Goal: Task Accomplishment & Management: Use online tool/utility

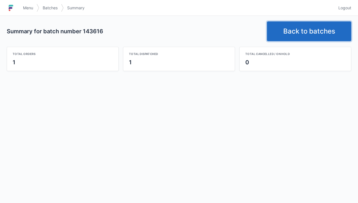
click at [311, 28] on link "Back to batches" at bounding box center [309, 31] width 84 height 20
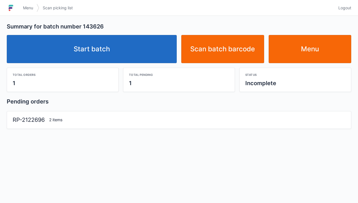
click at [116, 51] on link "Start batch" at bounding box center [92, 49] width 170 height 28
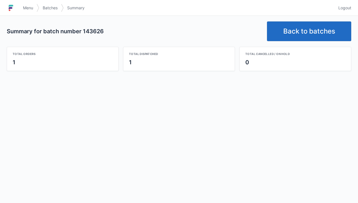
click at [307, 33] on link "Back to batches" at bounding box center [309, 31] width 84 height 20
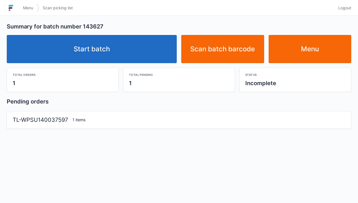
click at [97, 48] on link "Start batch" at bounding box center [92, 49] width 170 height 28
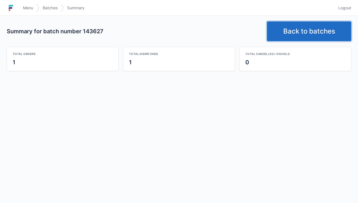
click at [306, 32] on link "Back to batches" at bounding box center [309, 31] width 84 height 20
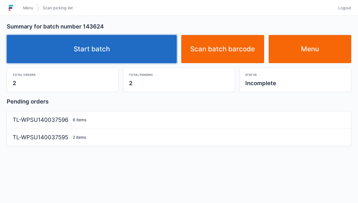
click at [109, 58] on link "Start batch" at bounding box center [92, 49] width 170 height 28
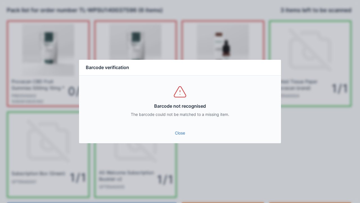
click at [181, 137] on link "Close" at bounding box center [180, 133] width 193 height 10
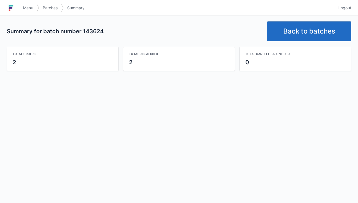
click at [305, 33] on link "Back to batches" at bounding box center [309, 31] width 84 height 20
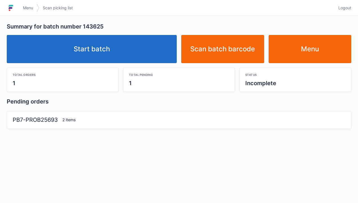
click at [99, 58] on link "Start batch" at bounding box center [92, 49] width 170 height 28
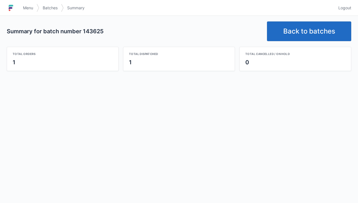
click at [308, 31] on link "Back to batches" at bounding box center [309, 31] width 84 height 20
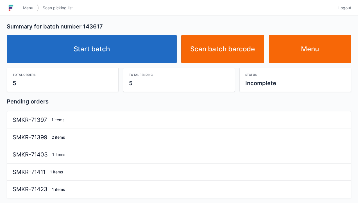
click at [113, 51] on link "Start batch" at bounding box center [92, 49] width 170 height 28
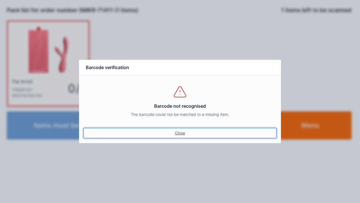
click at [183, 136] on link "Close" at bounding box center [180, 133] width 193 height 10
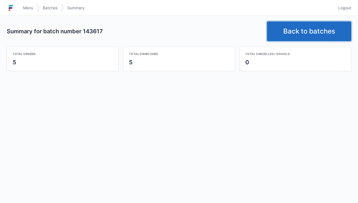
click at [302, 37] on link "Back to batches" at bounding box center [309, 31] width 84 height 20
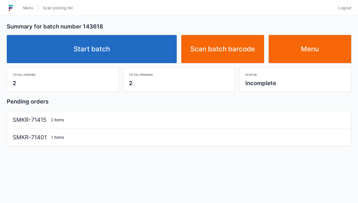
click at [105, 53] on link "Start batch" at bounding box center [92, 49] width 170 height 28
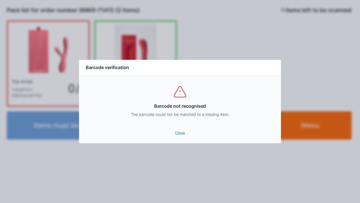
click at [171, 133] on link "Close" at bounding box center [180, 133] width 193 height 10
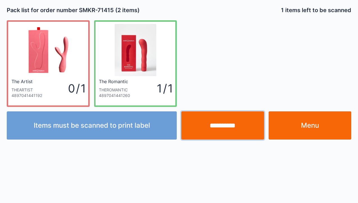
click at [228, 129] on input "**********" at bounding box center [222, 125] width 83 height 28
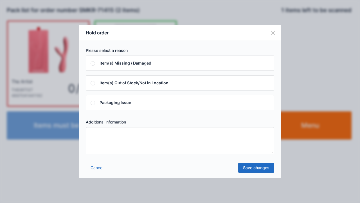
click at [95, 140] on textarea at bounding box center [180, 140] width 189 height 27
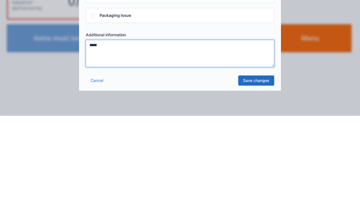
type textarea "*****"
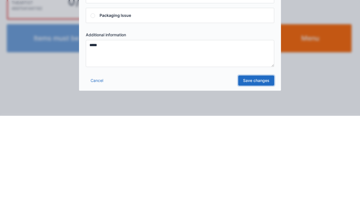
click at [257, 170] on link "Save changes" at bounding box center [256, 167] width 36 height 10
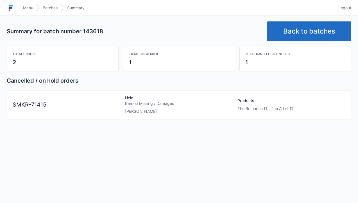
click at [311, 34] on link "Back to batches" at bounding box center [309, 31] width 84 height 20
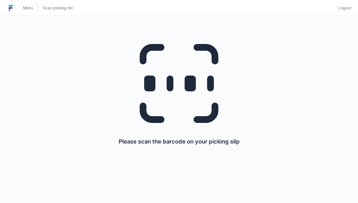
click at [24, 10] on span "Menu" at bounding box center [28, 8] width 10 height 6
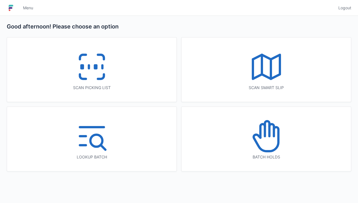
click at [95, 77] on icon at bounding box center [92, 67] width 36 height 36
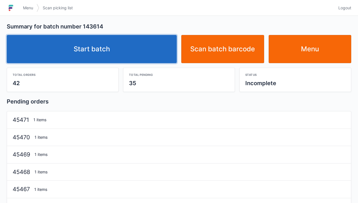
click at [102, 52] on link "Start batch" at bounding box center [92, 49] width 170 height 28
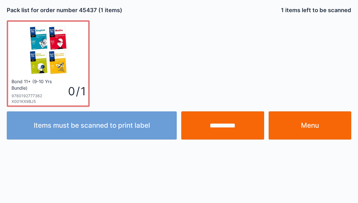
click at [310, 130] on link "Menu" at bounding box center [310, 125] width 83 height 28
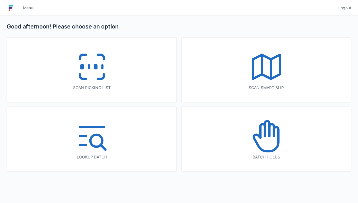
click at [265, 148] on icon at bounding box center [267, 136] width 36 height 36
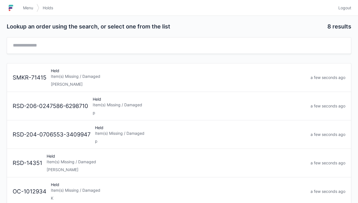
click at [70, 88] on link "SMKR-71415 Held Item(s) Missing / Damaged Elena a few seconds ago" at bounding box center [179, 77] width 344 height 28
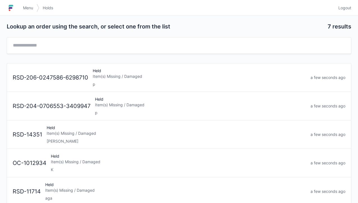
click at [26, 11] on link "Menu" at bounding box center [28, 8] width 17 height 10
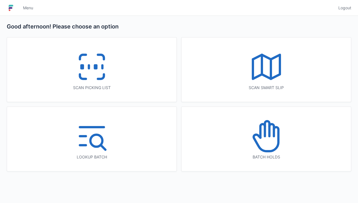
click at [92, 69] on icon at bounding box center [92, 67] width 36 height 36
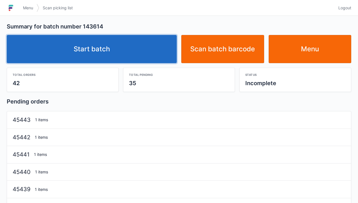
click at [103, 49] on link "Start batch" at bounding box center [92, 49] width 170 height 28
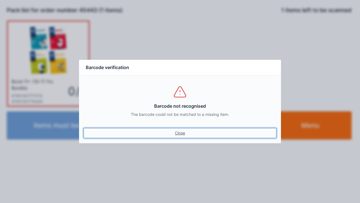
click at [176, 135] on link "Close" at bounding box center [180, 133] width 193 height 10
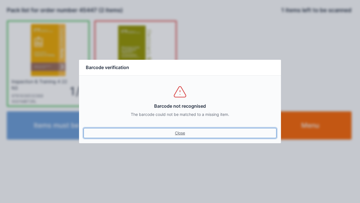
click at [180, 132] on link "Close" at bounding box center [180, 133] width 193 height 10
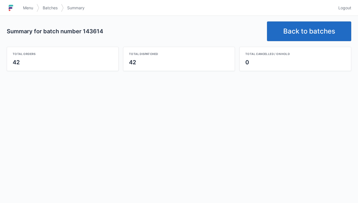
click at [315, 31] on link "Back to batches" at bounding box center [309, 31] width 84 height 20
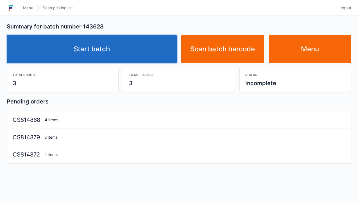
click at [109, 44] on link "Start batch" at bounding box center [92, 49] width 170 height 28
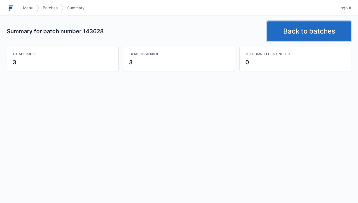
click at [310, 33] on link "Back to batches" at bounding box center [309, 31] width 84 height 20
